Goal: Find specific page/section: Find specific page/section

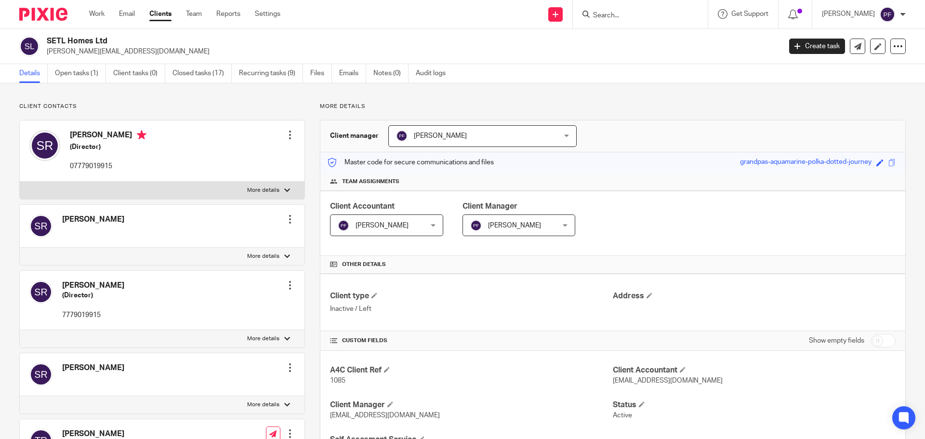
click at [613, 16] on input "Search" at bounding box center [635, 16] width 87 height 9
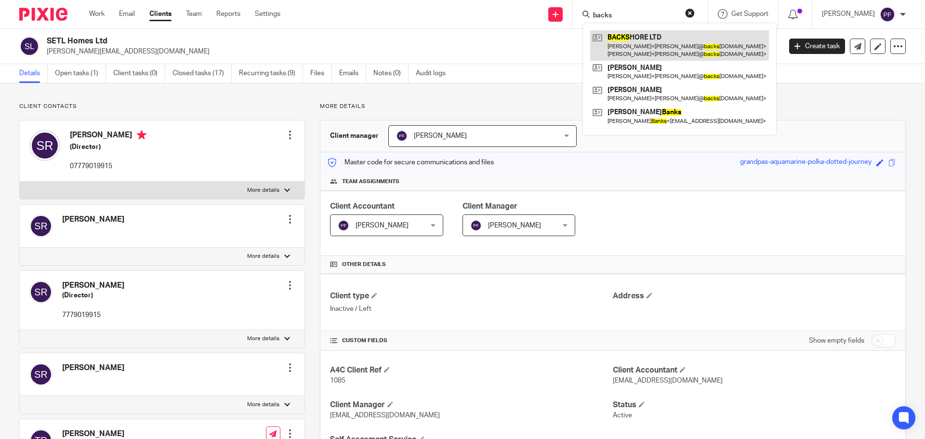
type input "backs"
click at [628, 46] on link at bounding box center [679, 45] width 179 height 30
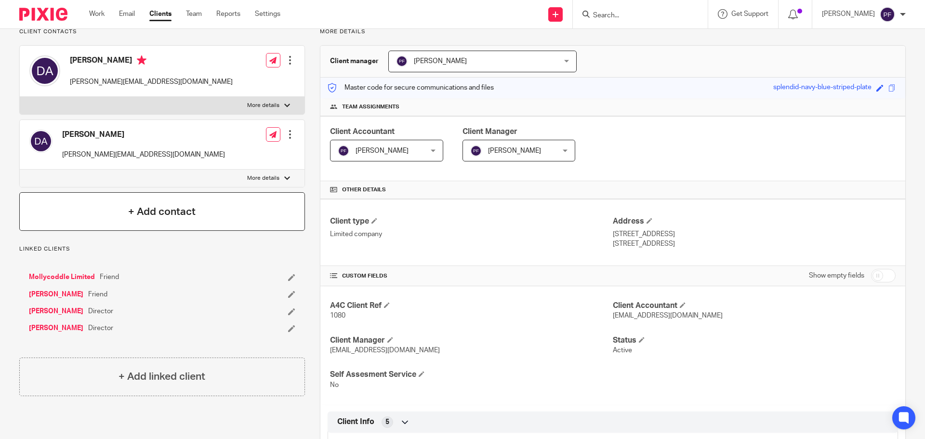
scroll to position [74, 0]
click at [52, 312] on link "[PERSON_NAME]" at bounding box center [56, 312] width 54 height 10
